Goal: Information Seeking & Learning: Learn about a topic

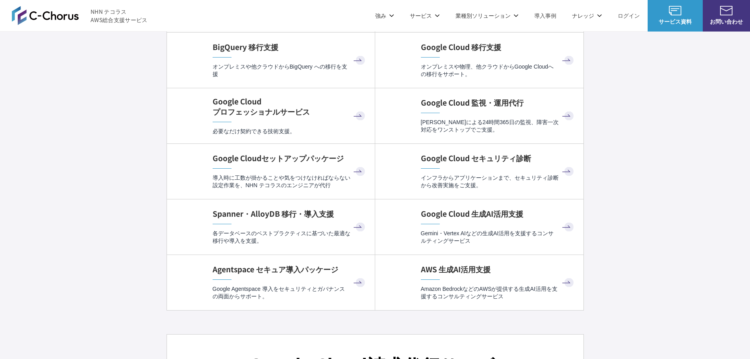
scroll to position [2598, 0]
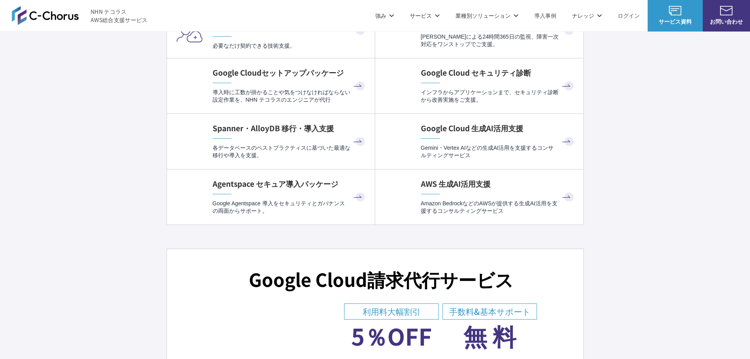
click at [191, 90] on link "統合管理プラン" at bounding box center [192, 91] width 39 height 8
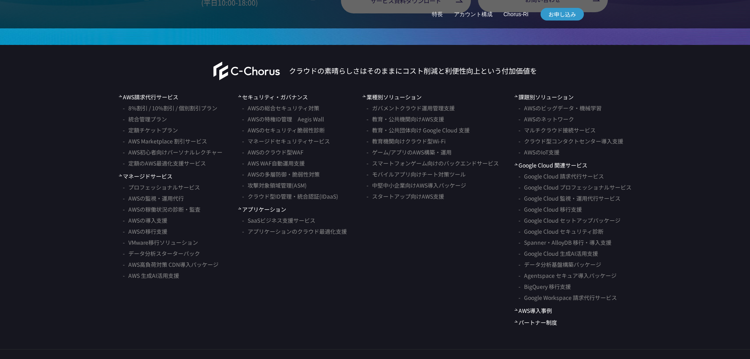
scroll to position [2435, 0]
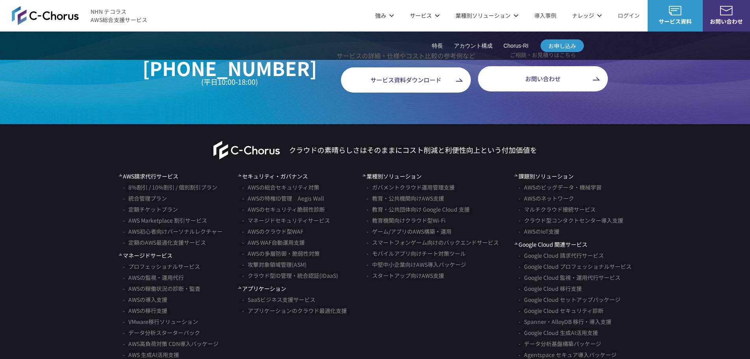
click at [224, 63] on link "AWS請求代行サービス" at bounding box center [201, 67] width 56 height 8
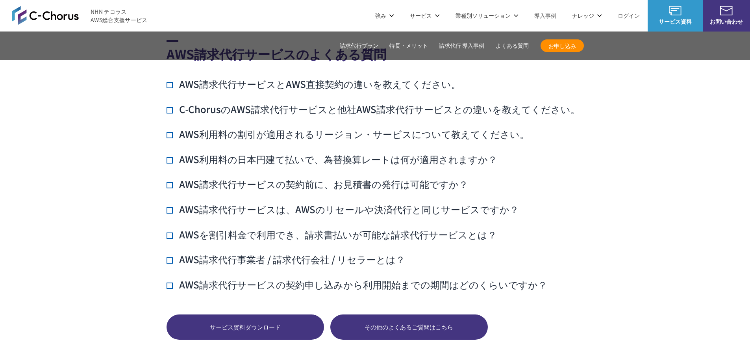
scroll to position [5090, 0]
